Goal: Information Seeking & Learning: Find specific fact

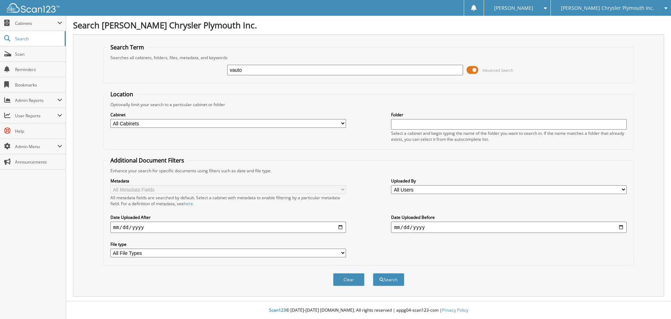
type input "vauto"
click at [373, 273] on button "Search" at bounding box center [388, 279] width 31 height 13
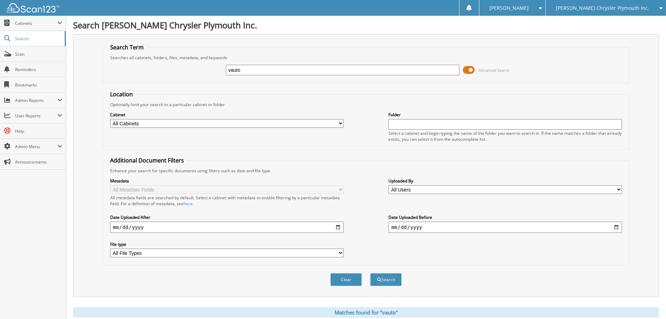
click at [469, 227] on input "date" at bounding box center [506, 226] width 234 height 11
click at [199, 226] on input "date" at bounding box center [227, 226] width 234 height 11
click at [335, 227] on input "date" at bounding box center [227, 226] width 234 height 11
type input "2025-07-10"
click at [384, 281] on button "Search" at bounding box center [385, 279] width 31 height 13
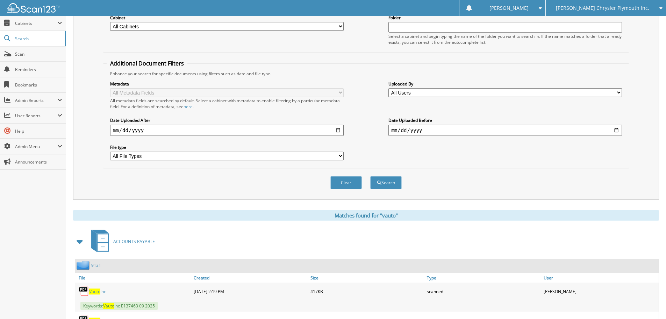
scroll to position [169, 0]
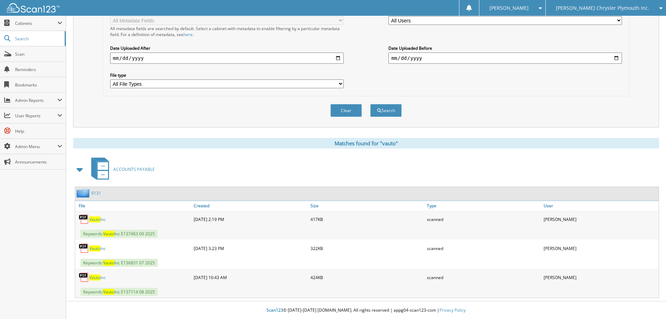
click at [96, 220] on span "Vauto" at bounding box center [94, 219] width 11 height 6
click at [94, 250] on span "Vauto" at bounding box center [94, 248] width 11 height 6
click at [92, 278] on span "Vauto" at bounding box center [94, 277] width 11 height 6
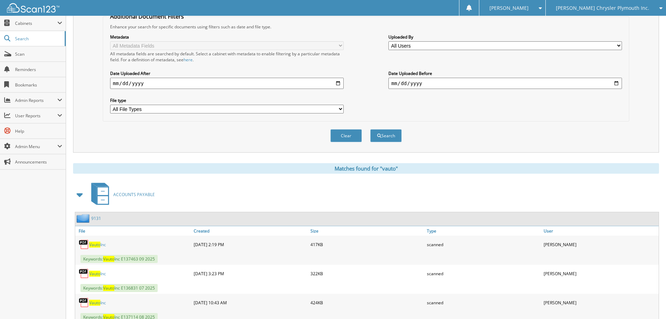
scroll to position [29, 0]
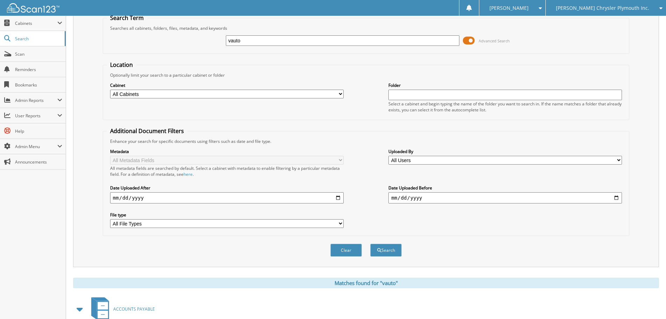
click at [587, 7] on span "[PERSON_NAME] Chrysler Plymouth Inc." at bounding box center [602, 8] width 93 height 4
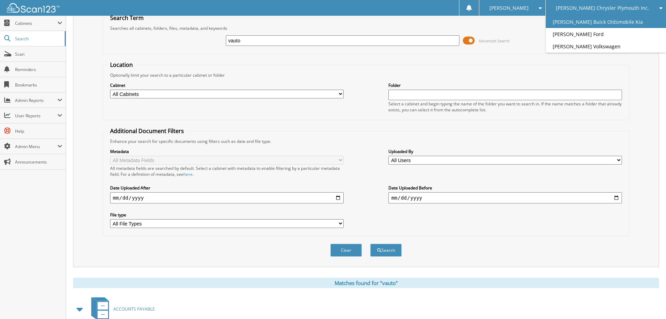
click at [588, 22] on link "[PERSON_NAME] Buick Oldsmobile Kia" at bounding box center [606, 22] width 120 height 12
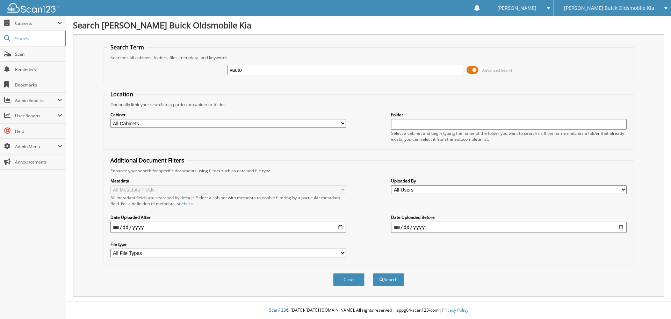
type input "vauto"
click at [340, 228] on input "date" at bounding box center [229, 226] width 236 height 11
type input "2025-08-06"
click at [390, 281] on button "Search" at bounding box center [388, 279] width 31 height 13
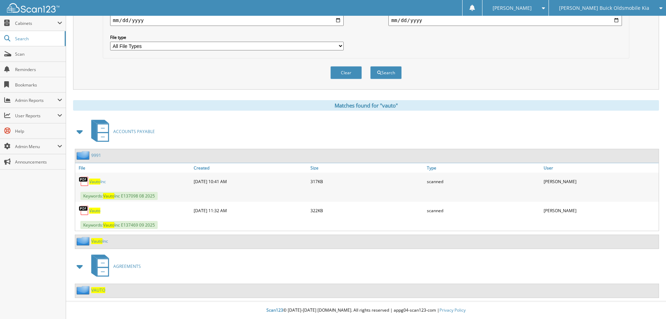
scroll to position [207, 0]
click at [98, 180] on span "Vauto" at bounding box center [94, 181] width 11 height 6
